Goal: Information Seeking & Learning: Check status

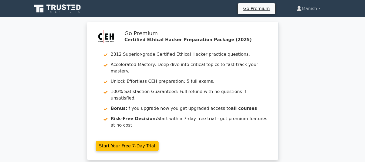
click at [59, 9] on icon at bounding box center [59, 7] width 4 height 5
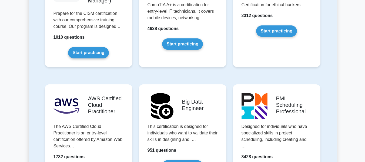
scroll to position [810, 0]
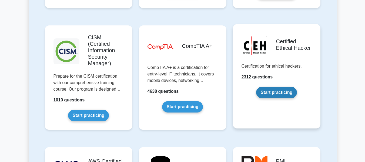
click at [268, 87] on link "Start practicing" at bounding box center [276, 92] width 41 height 11
